Goal: Task Accomplishment & Management: Check status

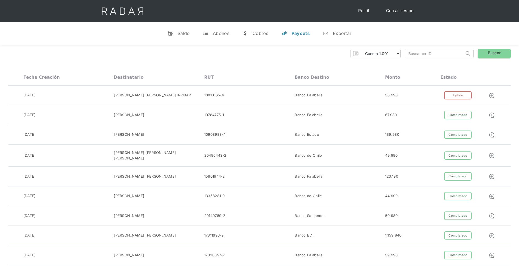
select select "etpay-cuenta-1001"
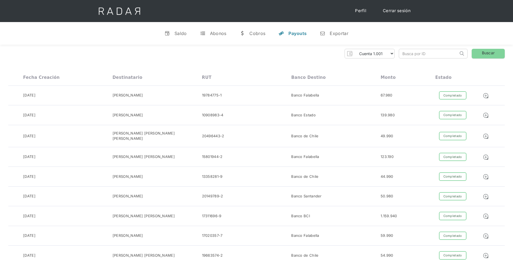
select select "etpay-cuenta-1001"
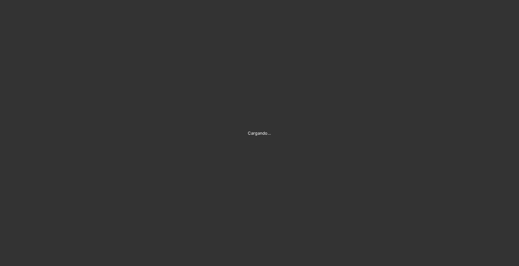
type input "[PERSON_NAME][EMAIL_ADDRESS][PERSON_NAME][DOMAIN_NAME]"
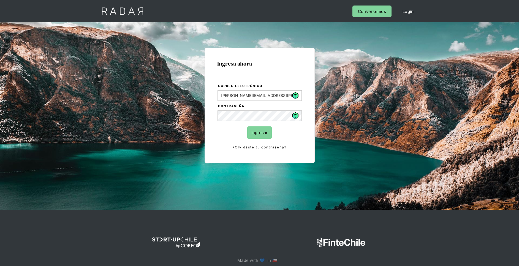
click at [263, 135] on input "Ingresar" at bounding box center [259, 132] width 25 height 12
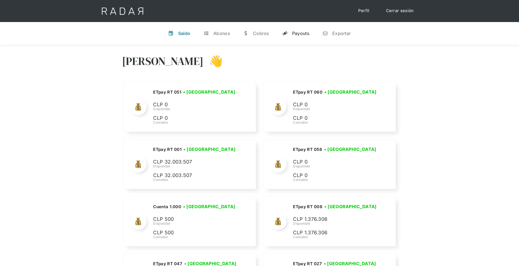
click at [307, 31] on div "Payouts" at bounding box center [300, 34] width 17 height 6
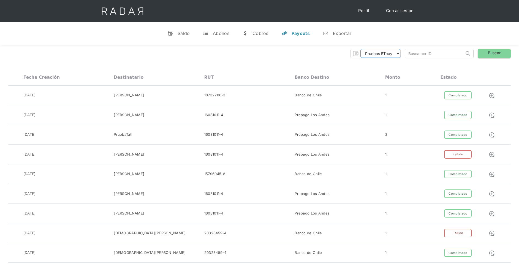
click at [384, 55] on select "Pruebas ETpay Cuenta 1.000 Cuenta 1.001 Cuenta 1.002 Cuenta 1.003 Cuenta 1.004 …" at bounding box center [381, 53] width 40 height 9
select select "etpay-cuenta-1001"
click at [361, 49] on select "Pruebas ETpay Cuenta 1.000 Cuenta 1.001 Cuenta 1.002 Cuenta 1.003 Cuenta 1.004 …" at bounding box center [381, 53] width 40 height 9
click at [494, 55] on link "Buscar" at bounding box center [494, 54] width 33 height 10
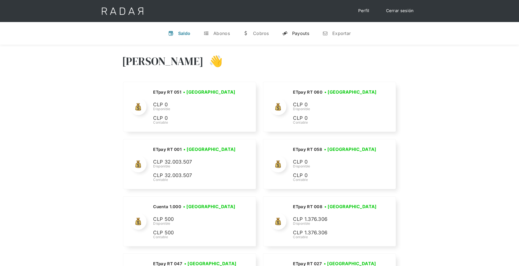
click at [291, 32] on link "y Payouts" at bounding box center [296, 33] width 36 height 14
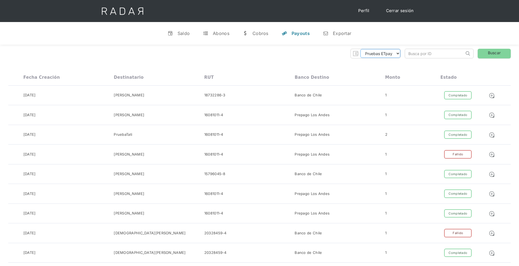
click at [396, 55] on select "Pruebas ETpay Cuenta 1.000 Cuenta 1.001 Cuenta 1.002 Cuenta 1.003 Cuenta 1.004 …" at bounding box center [381, 53] width 40 height 9
select select "etpay-cuenta-1001"
click at [361, 49] on select "Pruebas ETpay Cuenta 1.000 Cuenta 1.001 Cuenta 1.002 Cuenta 1.003 Cuenta 1.004 …" at bounding box center [381, 53] width 40 height 9
click at [493, 55] on link "Buscar" at bounding box center [494, 54] width 33 height 10
drag, startPoint x: 500, startPoint y: 53, endPoint x: 293, endPoint y: 53, distance: 206.6
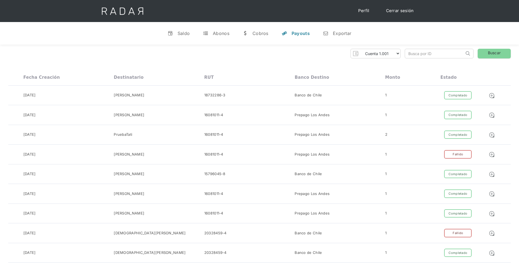
click at [293, 53] on div "Pruebas ETpay Cuenta 1.000 Cuenta 1.001 Cuenta 1.002 Cuenta 1.003 Cuenta 1.004 …" at bounding box center [259, 54] width 503 height 10
drag, startPoint x: 395, startPoint y: 52, endPoint x: 394, endPoint y: 56, distance: 4.6
click at [395, 52] on select "Pruebas ETpay Cuenta 1.000 Cuenta 1.001 Cuenta 1.002 Cuenta 1.003 Cuenta 1.004 …" at bounding box center [381, 53] width 40 height 9
click at [361, 49] on select "Pruebas ETpay Cuenta 1.000 Cuenta 1.001 Cuenta 1.002 Cuenta 1.003 Cuenta 1.004 …" at bounding box center [381, 53] width 40 height 9
click at [495, 56] on link "Buscar" at bounding box center [494, 54] width 33 height 10
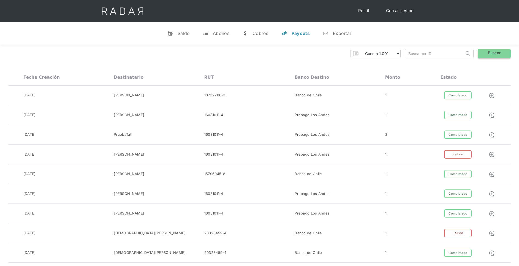
click at [499, 53] on link "Buscar" at bounding box center [494, 54] width 33 height 10
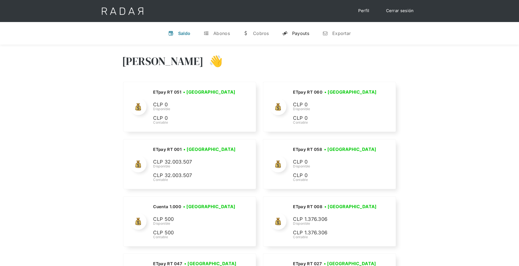
click at [302, 36] on link "y Payouts" at bounding box center [296, 33] width 36 height 14
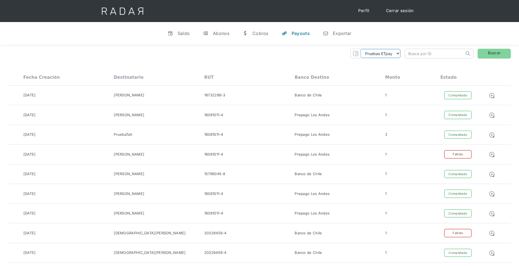
click at [387, 56] on select "Pruebas ETpay Cuenta 1.000 Cuenta 1.001 Cuenta 1.002 Cuenta 1.003 Cuenta 1.004 …" at bounding box center [381, 53] width 40 height 9
select select "etpay-cuenta-1001"
click at [361, 49] on select "Pruebas ETpay Cuenta 1.000 Cuenta 1.001 Cuenta 1.002 Cuenta 1.003 Cuenta 1.004 …" at bounding box center [381, 53] width 40 height 9
click at [487, 53] on link "Buscar" at bounding box center [494, 54] width 33 height 10
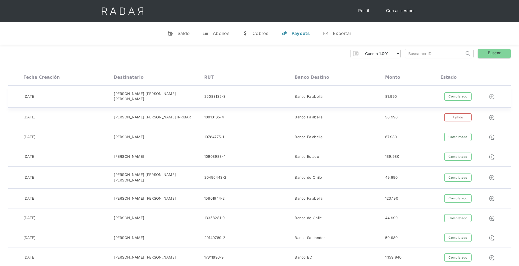
click at [492, 94] on img at bounding box center [492, 97] width 6 height 6
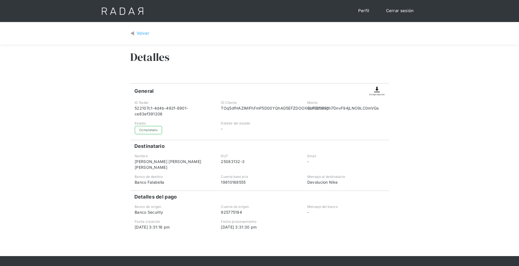
click at [377, 91] on img at bounding box center [377, 89] width 7 height 7
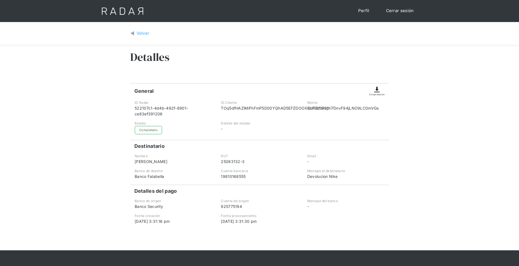
click at [375, 93] on div "Comprobante" at bounding box center [377, 94] width 16 height 3
